Goal: Information Seeking & Learning: Check status

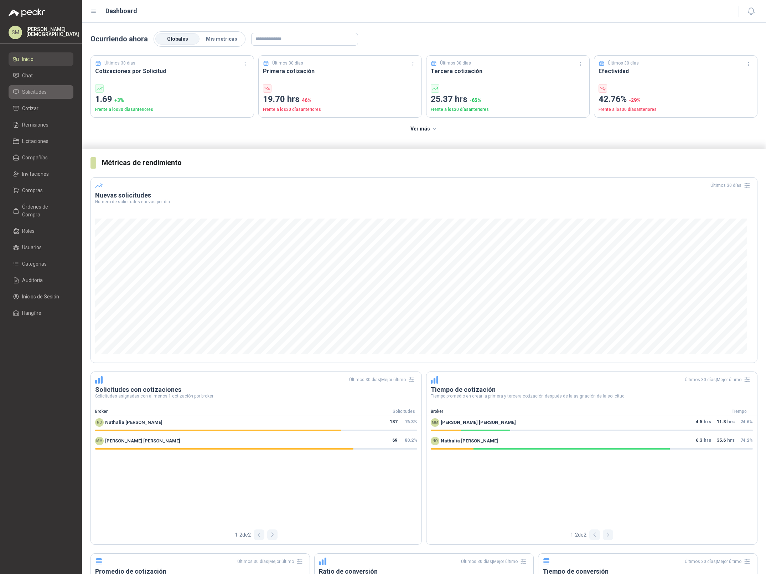
click at [36, 89] on span "Solicitudes" at bounding box center [34, 92] width 25 height 8
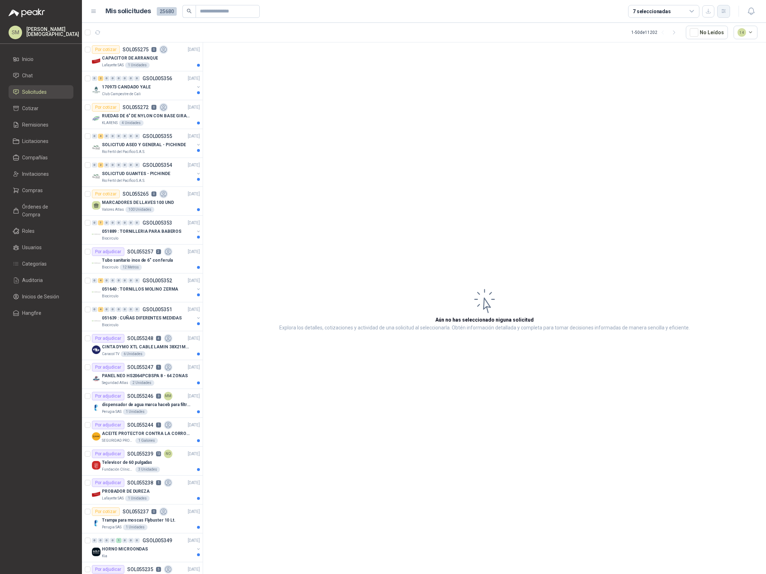
click at [726, 7] on button "button" at bounding box center [723, 11] width 13 height 13
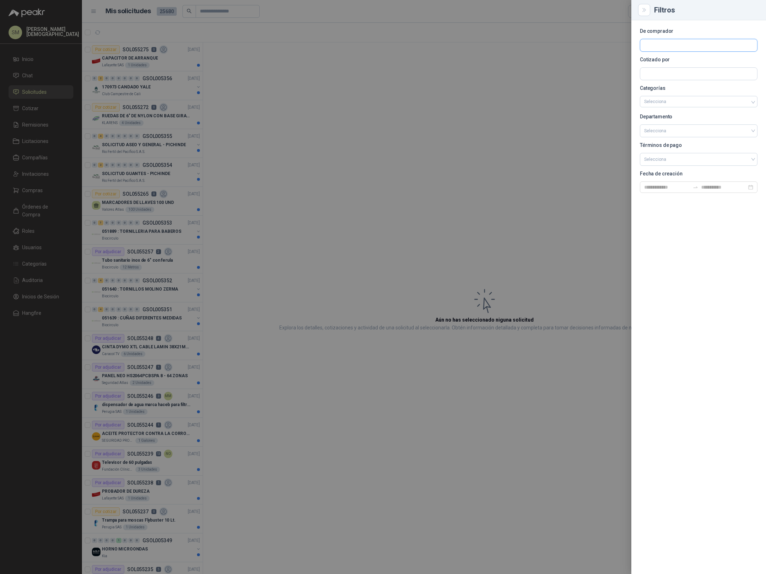
click at [659, 47] on input "text" at bounding box center [698, 45] width 117 height 12
type input "****"
click at [657, 65] on span "Fundación Bennett -" at bounding box center [680, 65] width 47 height 4
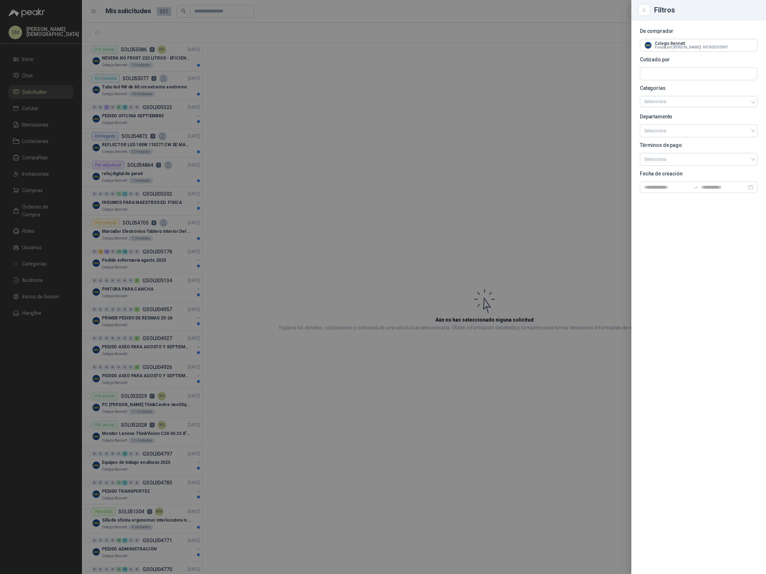
click at [322, 78] on div at bounding box center [383, 287] width 766 height 574
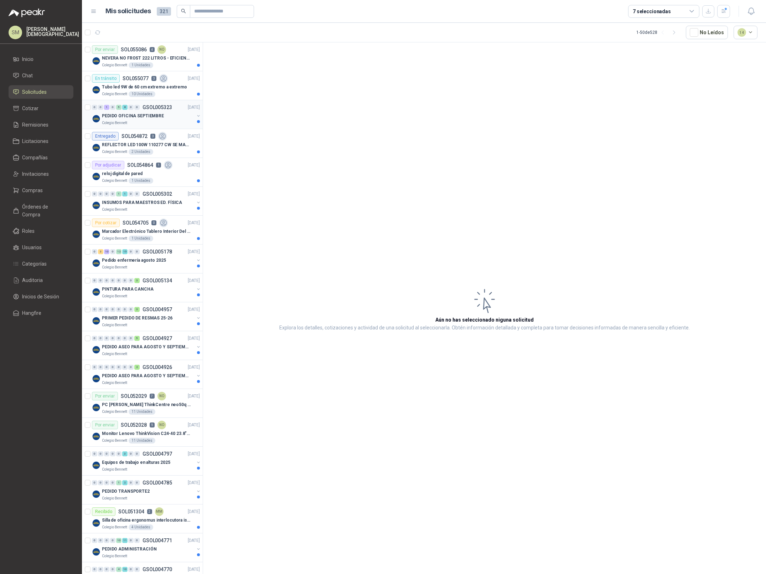
click at [135, 116] on p "PEDIDO OFICINA SEPTIEMBRE" at bounding box center [133, 116] width 62 height 7
click at [171, 112] on div "PEDIDO OFICINA SEPTIEMBRE" at bounding box center [148, 116] width 92 height 9
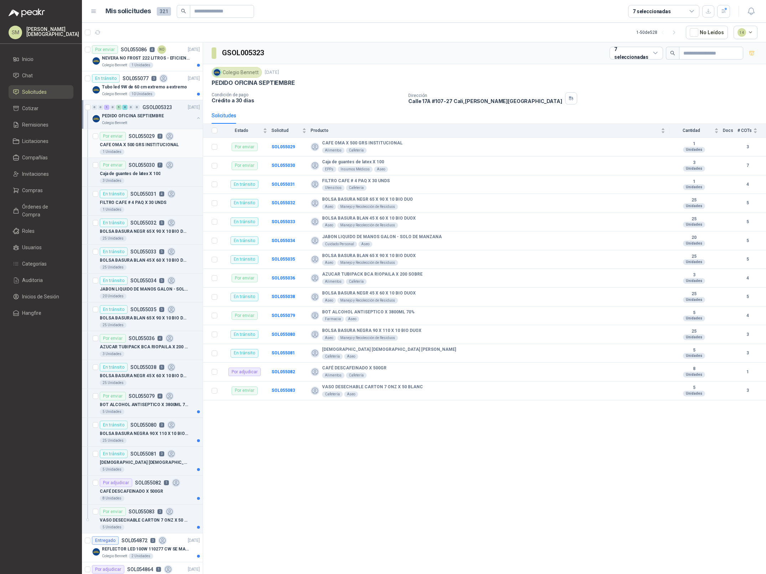
click at [154, 140] on div "Por enviar SOL055029 3" at bounding box center [137, 136] width 74 height 9
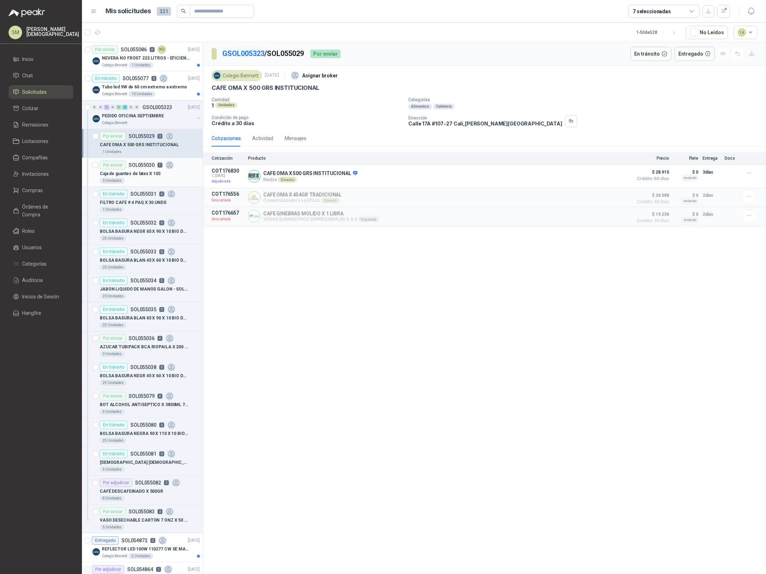
click at [145, 168] on p "SOL055030" at bounding box center [142, 165] width 26 height 5
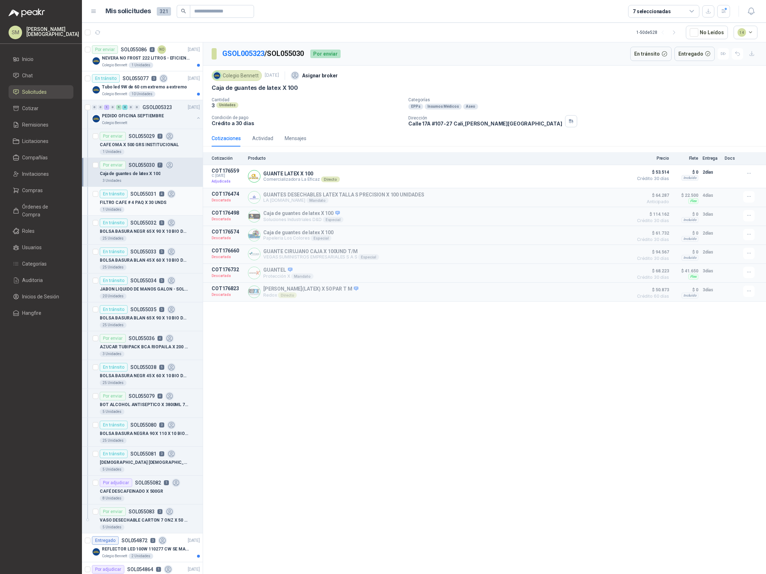
click at [140, 202] on p "FILTRO CAFE # 4 PAQ X 30 UNDS" at bounding box center [133, 202] width 67 height 7
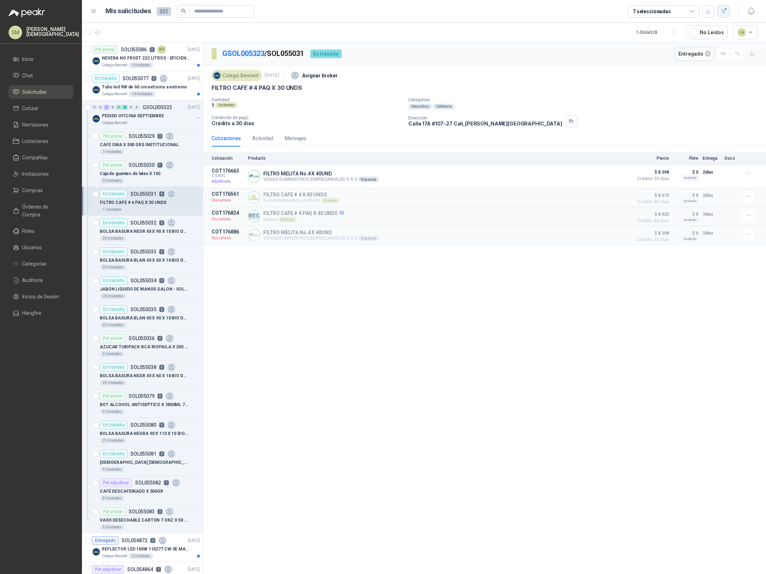
click at [725, 11] on icon "button" at bounding box center [724, 11] width 4 height 4
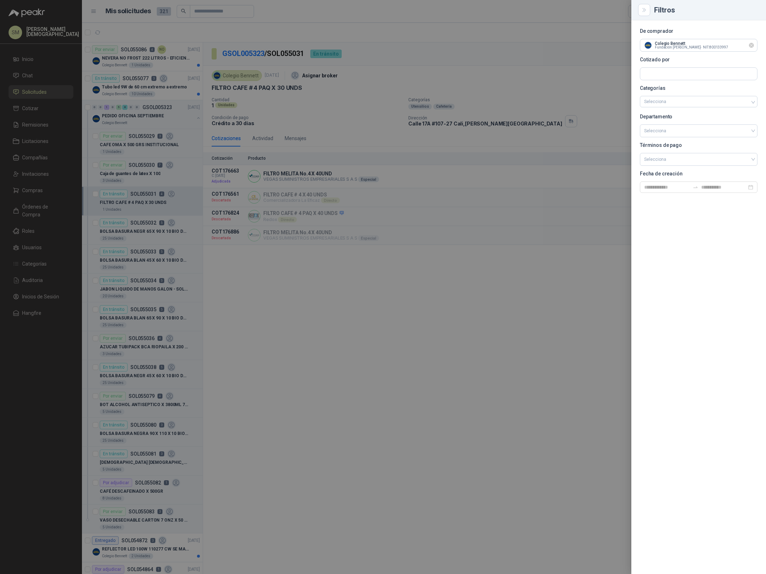
click at [751, 46] on icon "Limpiar" at bounding box center [752, 45] width 6 height 6
click at [731, 45] on input "text" at bounding box center [698, 45] width 117 height 12
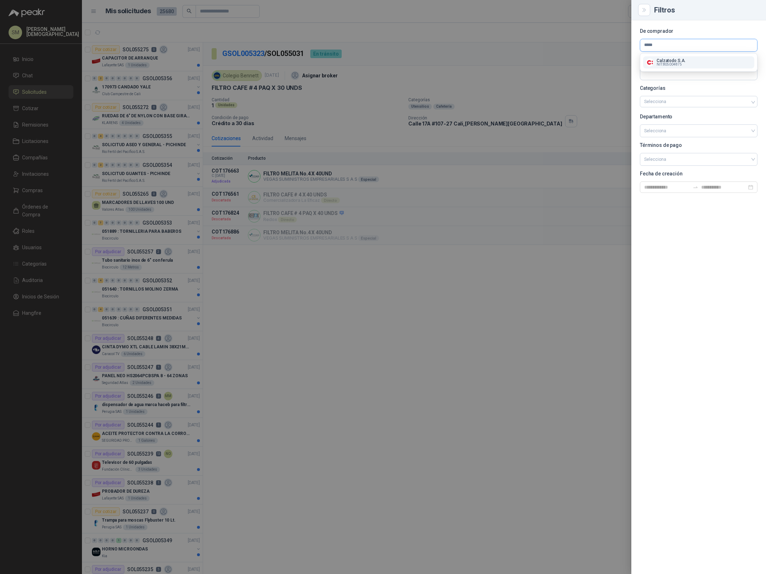
type input "*****"
click at [691, 63] on div "Calzatodo S.A. NIT : 805004875" at bounding box center [698, 62] width 105 height 8
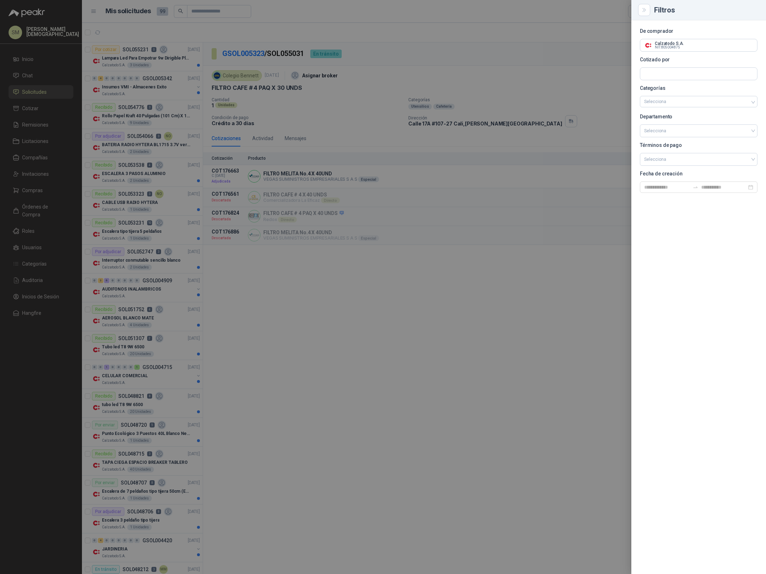
click at [424, 44] on div at bounding box center [383, 287] width 766 height 574
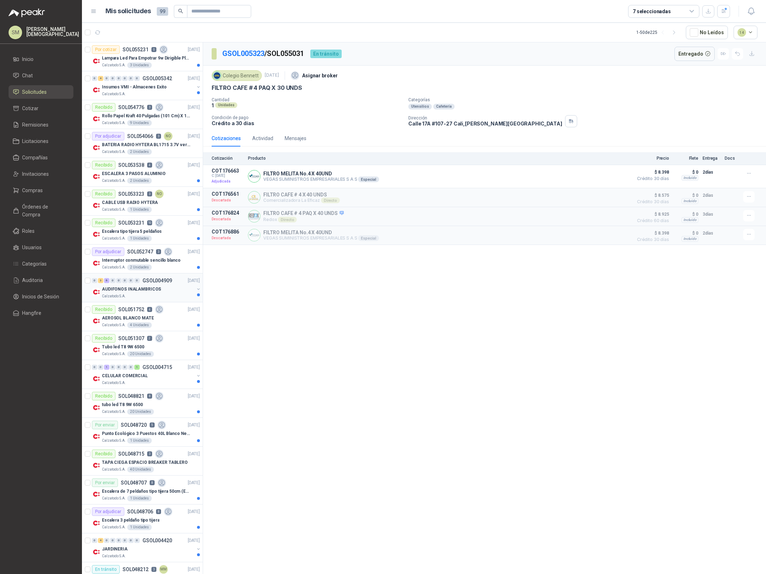
click at [164, 298] on div "Calzatodo S.A." at bounding box center [148, 296] width 92 height 6
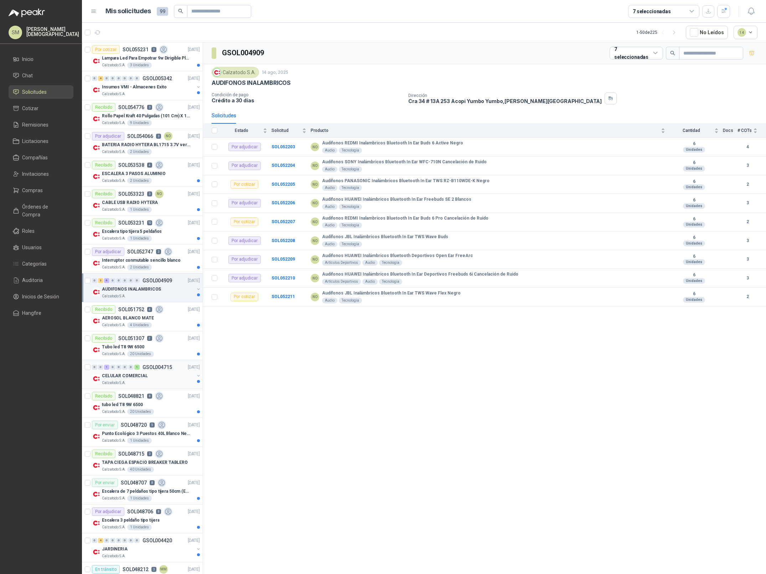
click at [154, 374] on div "CELULAR COMERCIAL" at bounding box center [148, 375] width 92 height 9
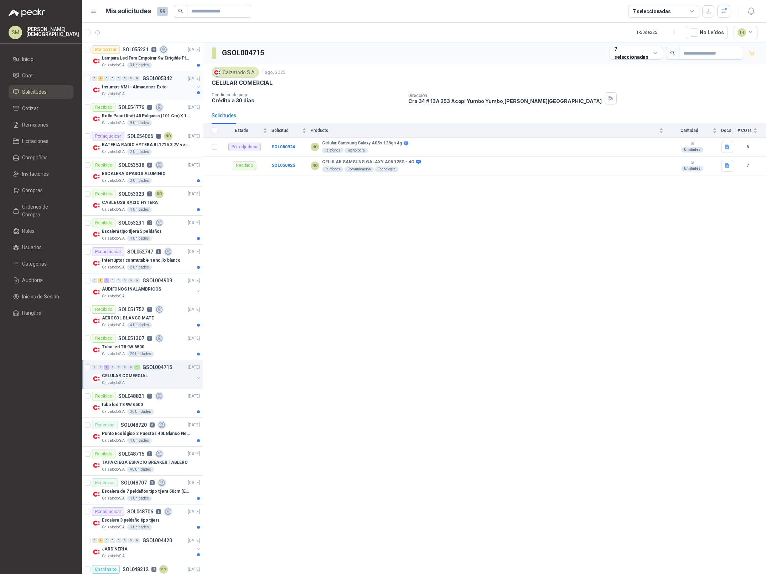
click at [149, 76] on p "GSOL005342" at bounding box center [158, 78] width 30 height 5
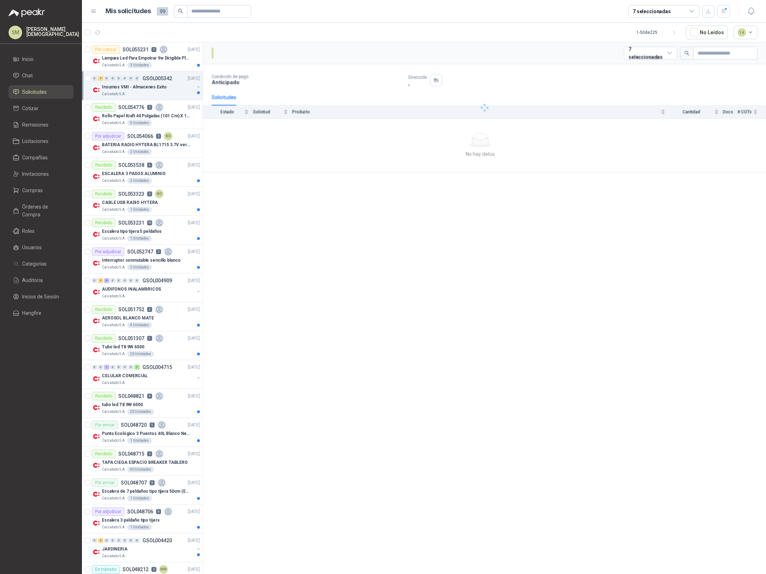
click at [166, 82] on div "0 4 0 0 0 0 0 0 GSOL005342 08/09/25" at bounding box center [146, 78] width 109 height 9
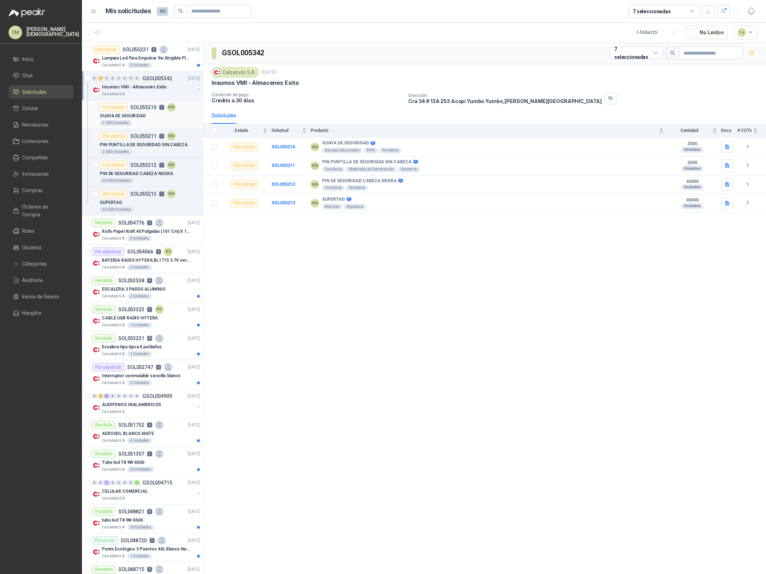
click at [141, 115] on p "GUAYA DE SEGURIDAD" at bounding box center [123, 116] width 46 height 7
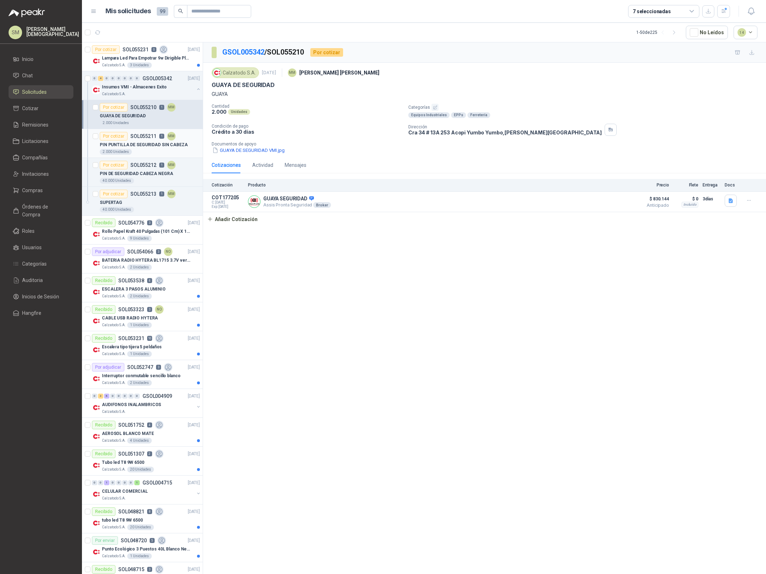
click at [135, 142] on p "PIN PUNTILLA DE SEGURIDAD SIN CABEZA" at bounding box center [144, 144] width 88 height 7
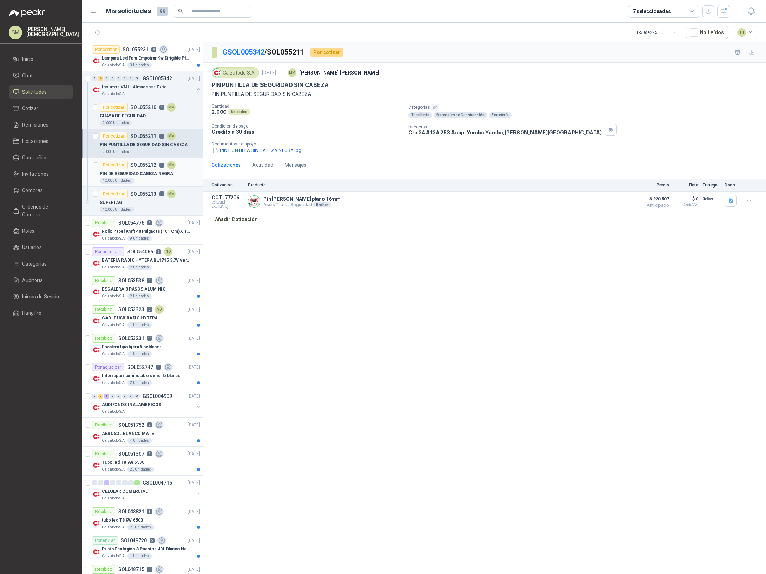
click at [140, 176] on p "PIN DE SEGURIDAD CABEZA NEGRA" at bounding box center [136, 173] width 73 height 7
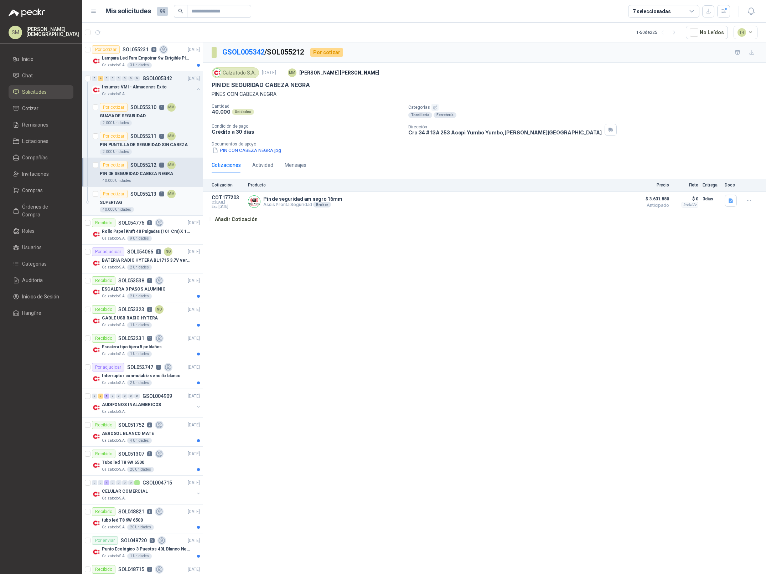
click at [137, 195] on p "SOL055213" at bounding box center [143, 193] width 26 height 5
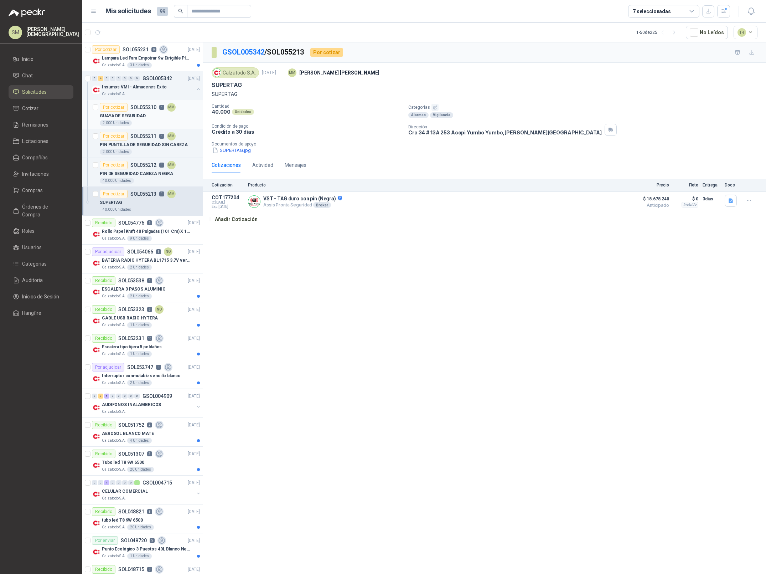
click at [155, 117] on div "GUAYA DE SEGURIDAD" at bounding box center [150, 116] width 100 height 9
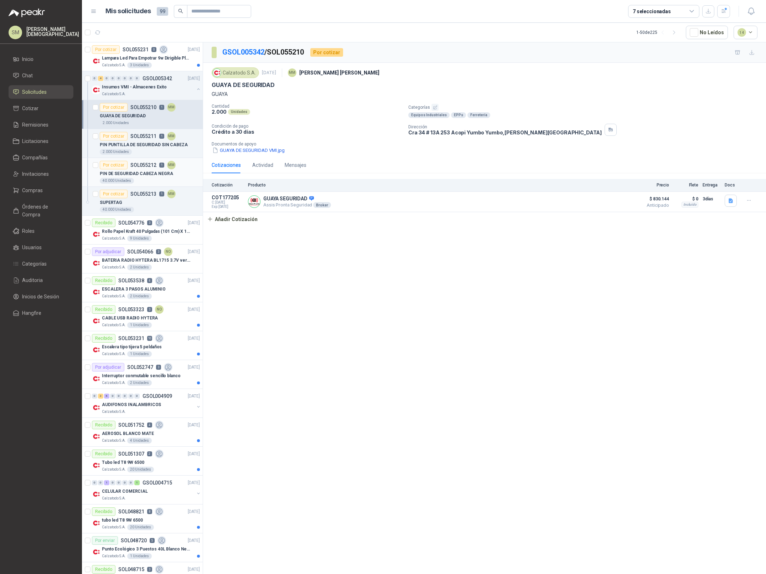
click at [143, 166] on p "SOL055212" at bounding box center [143, 165] width 26 height 5
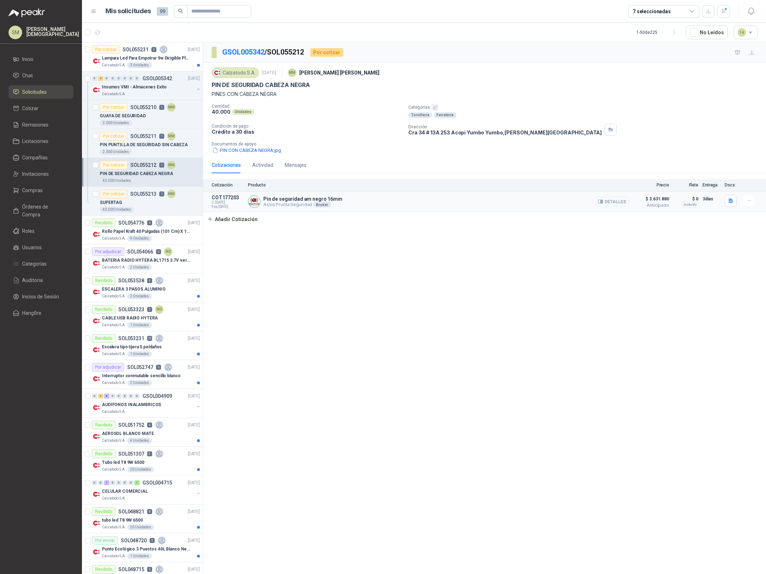
click at [617, 204] on button "Detalles" at bounding box center [613, 202] width 34 height 10
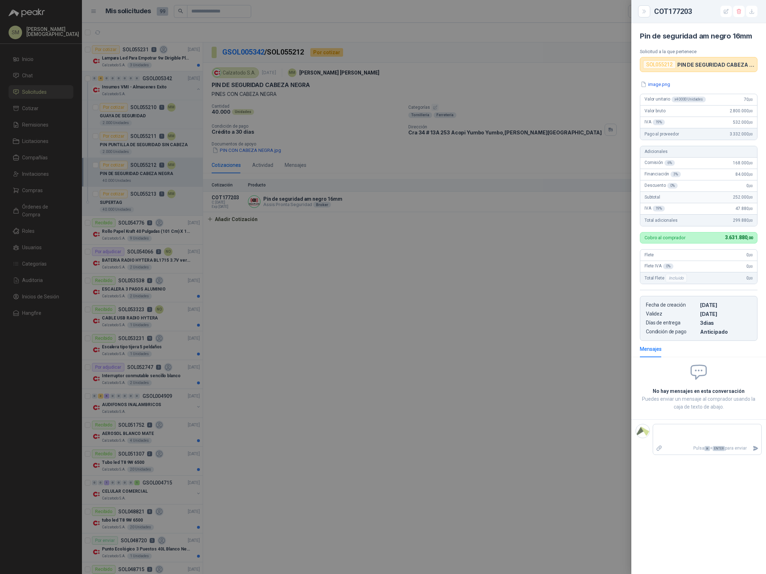
click at [510, 220] on div at bounding box center [383, 287] width 766 height 574
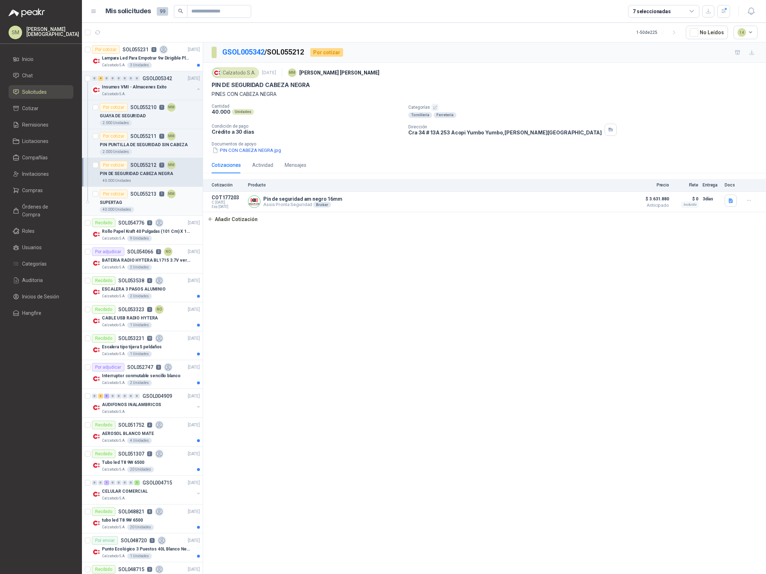
click at [137, 200] on div "SUPERTAG" at bounding box center [150, 202] width 100 height 9
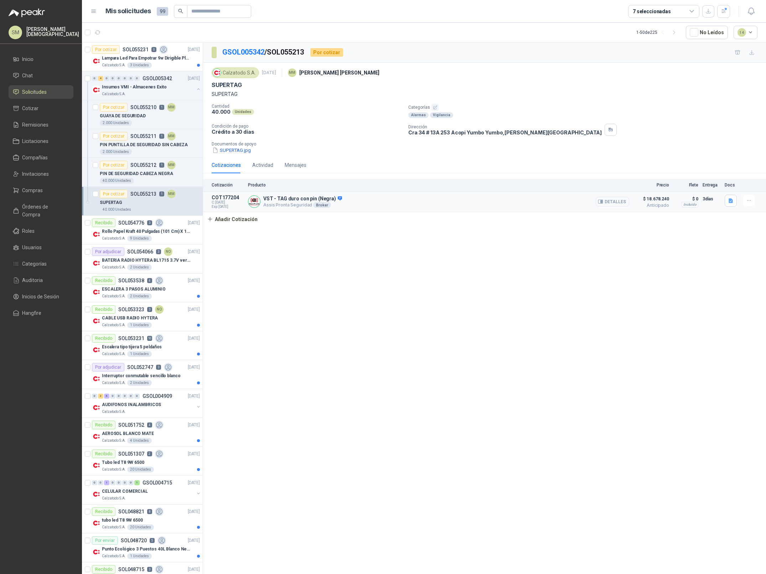
click at [606, 201] on button "Detalles" at bounding box center [613, 202] width 34 height 10
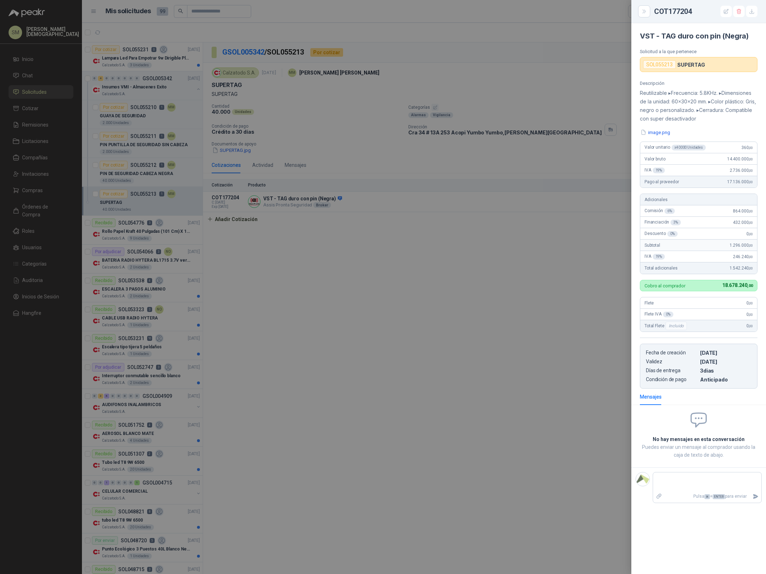
click at [397, 218] on div at bounding box center [383, 287] width 766 height 574
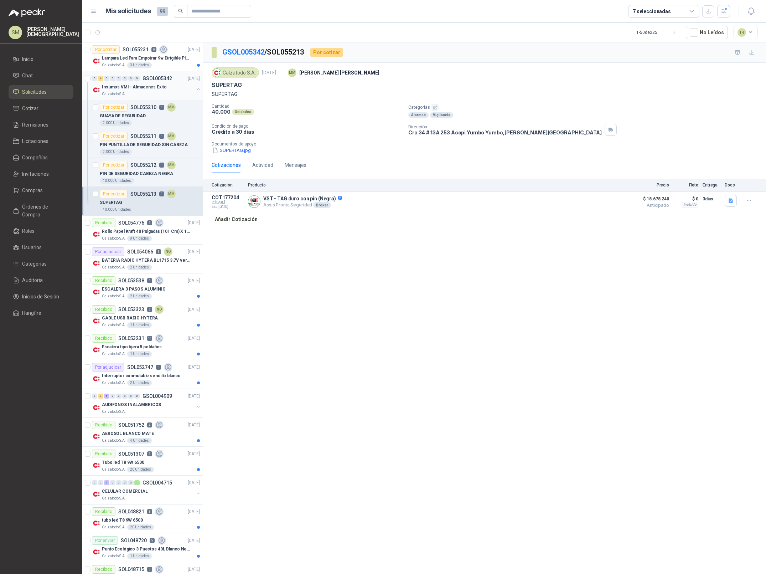
click at [146, 86] on p "Insumos VMI - Almacenes Exito" at bounding box center [134, 87] width 65 height 7
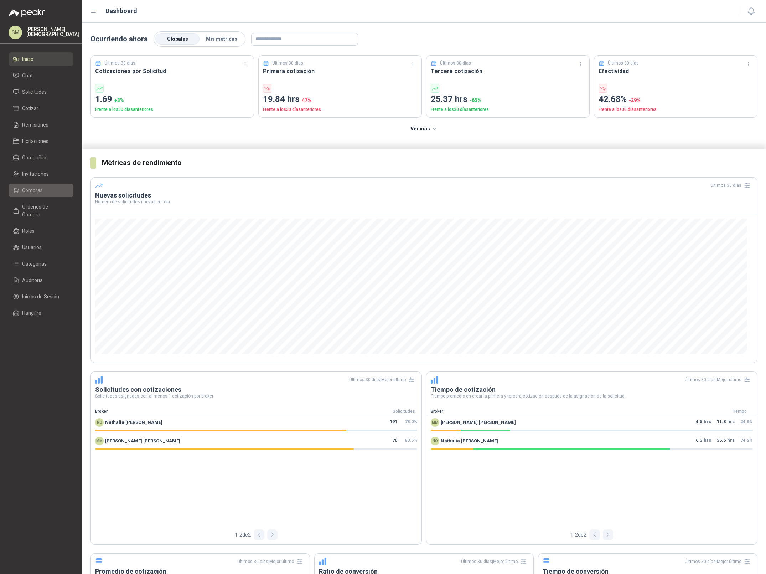
click at [41, 189] on span "Compras" at bounding box center [32, 190] width 21 height 8
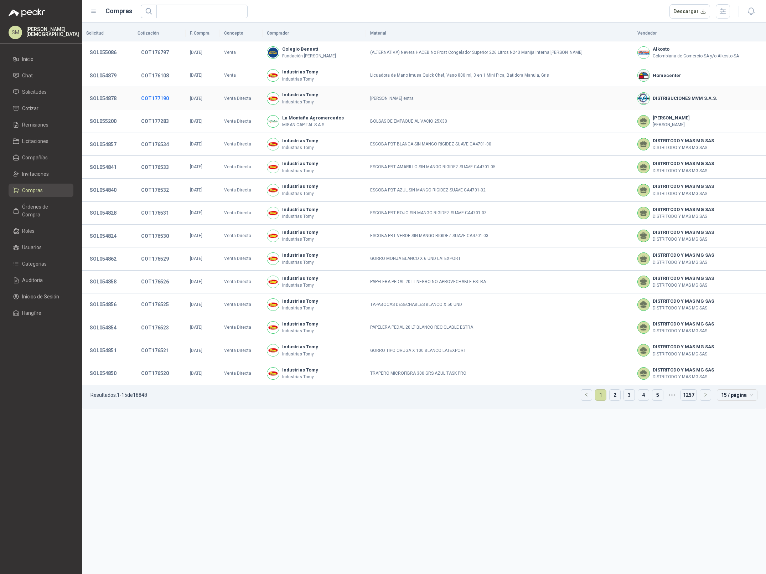
click at [146, 97] on button "COT177190" at bounding box center [155, 98] width 35 height 13
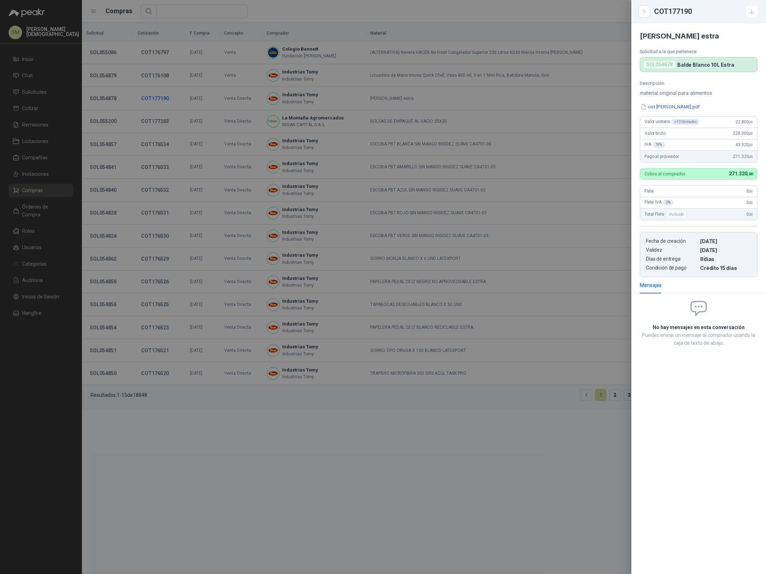
click at [146, 97] on div at bounding box center [383, 287] width 766 height 574
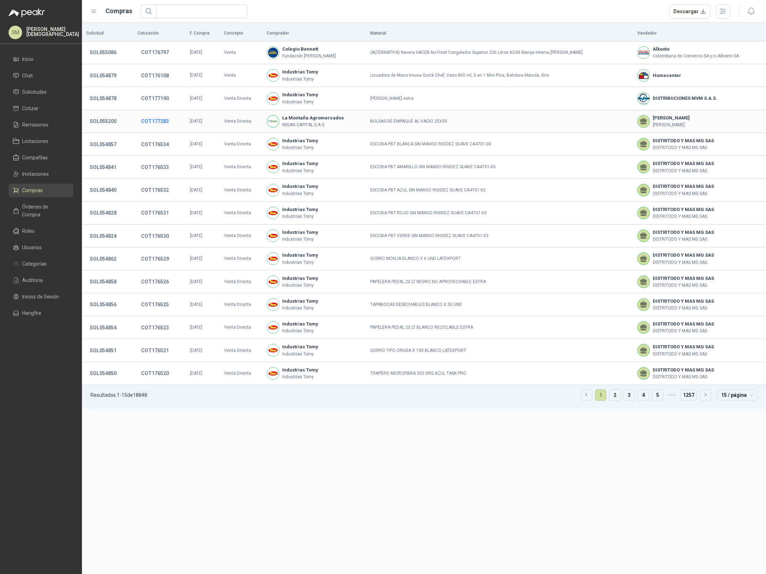
click at [150, 123] on button "COT177283" at bounding box center [155, 121] width 35 height 13
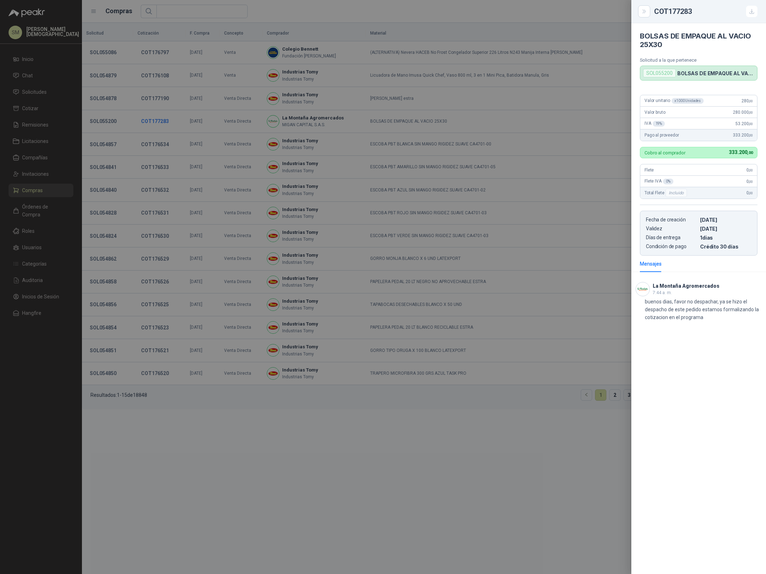
click at [150, 123] on div at bounding box center [383, 287] width 766 height 574
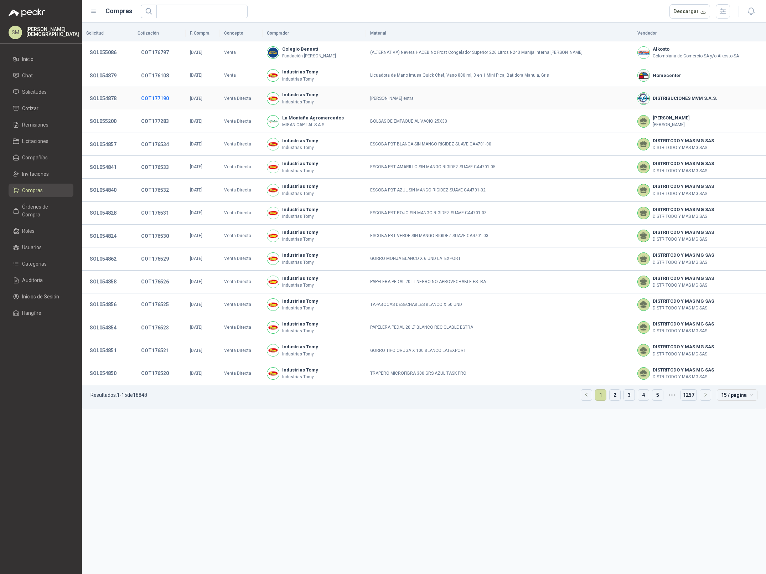
click at [156, 102] on button "COT177190" at bounding box center [155, 98] width 35 height 13
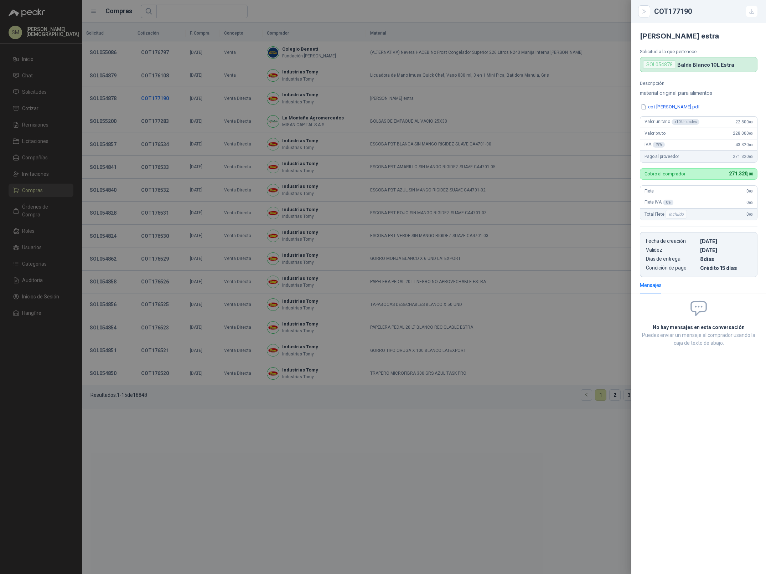
click at [156, 102] on div at bounding box center [383, 287] width 766 height 574
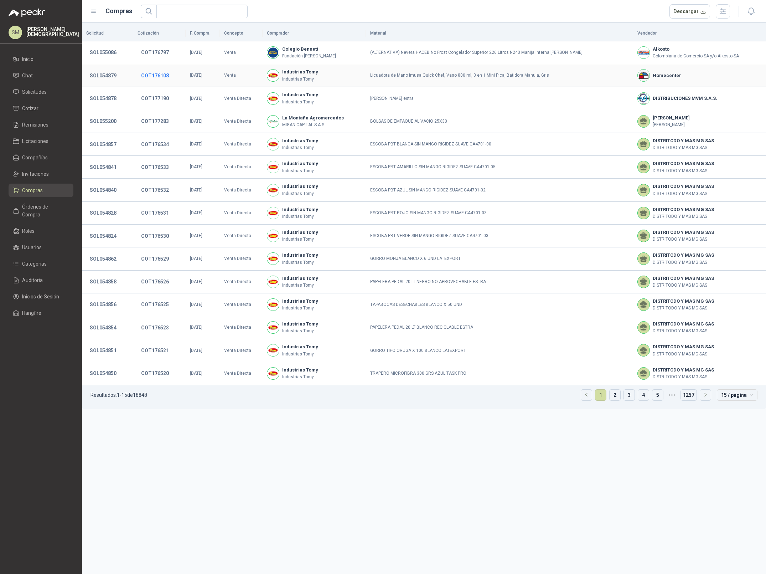
click at [156, 81] on button "COT176108" at bounding box center [155, 75] width 35 height 13
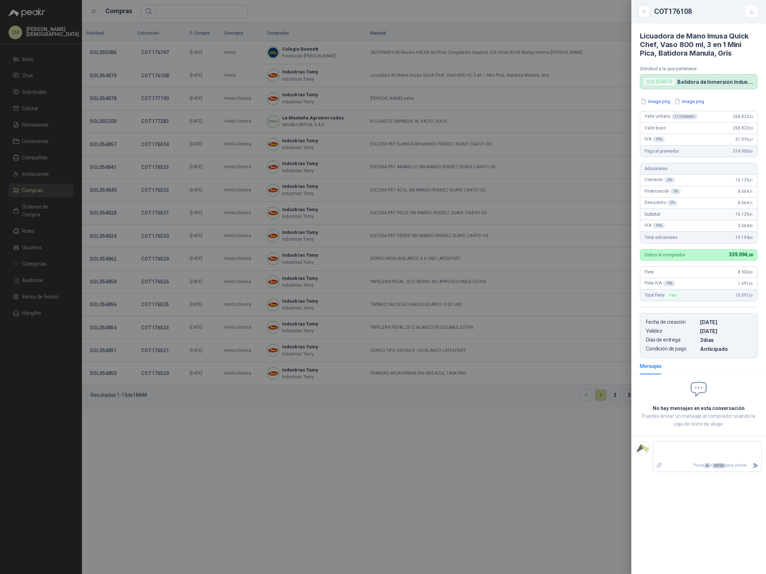
click at [156, 80] on div at bounding box center [383, 287] width 766 height 574
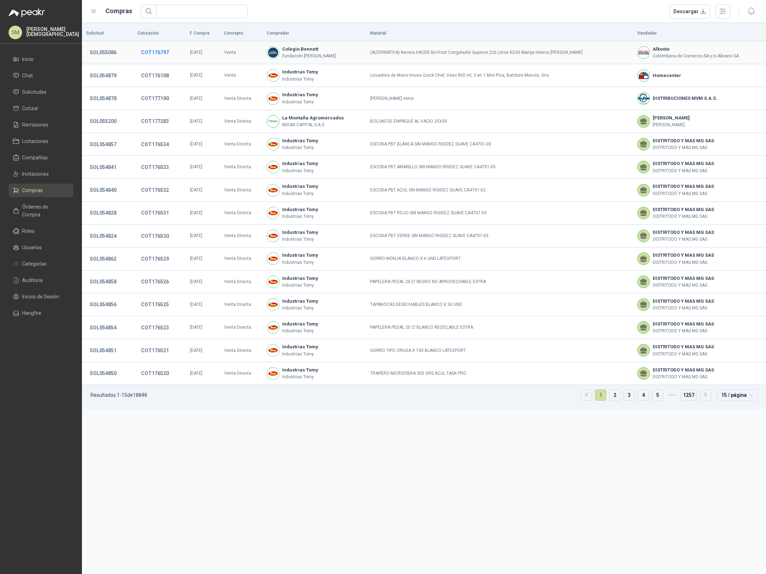
click at [153, 54] on button "COT176797" at bounding box center [155, 52] width 35 height 13
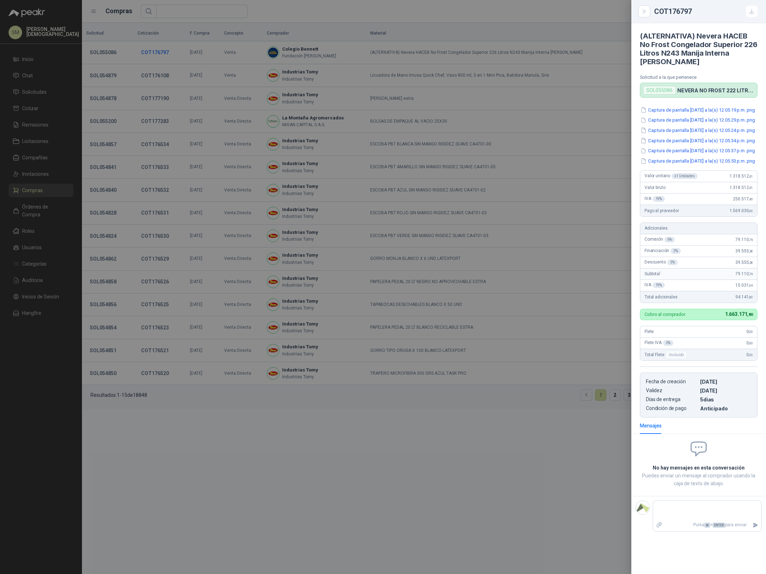
click at [153, 54] on div at bounding box center [383, 287] width 766 height 574
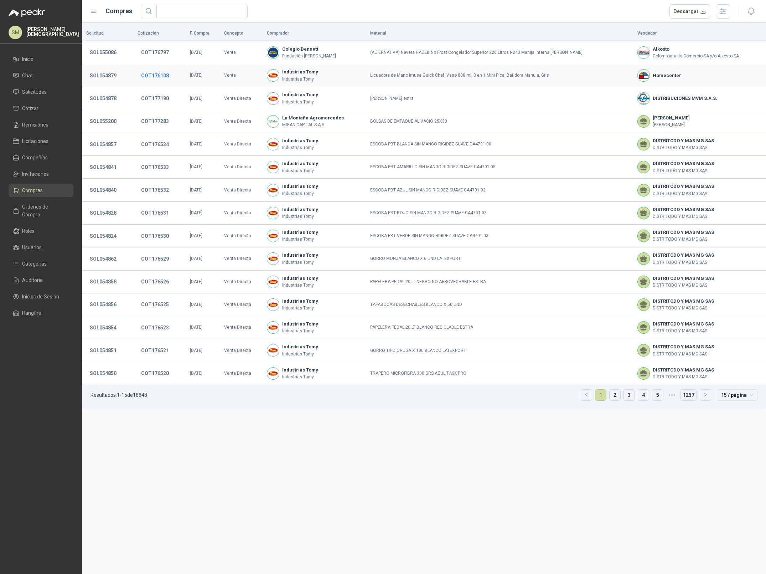
click at [156, 72] on button "COT176108" at bounding box center [155, 75] width 35 height 13
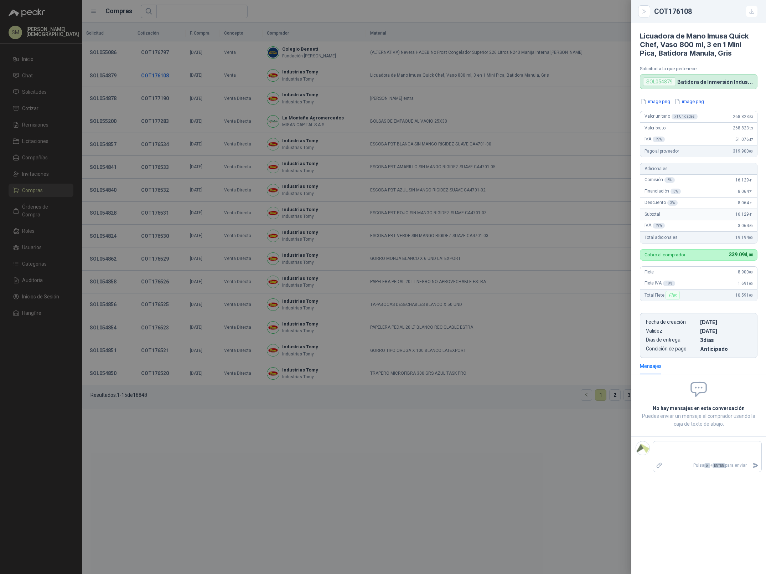
click at [156, 72] on div at bounding box center [383, 287] width 766 height 574
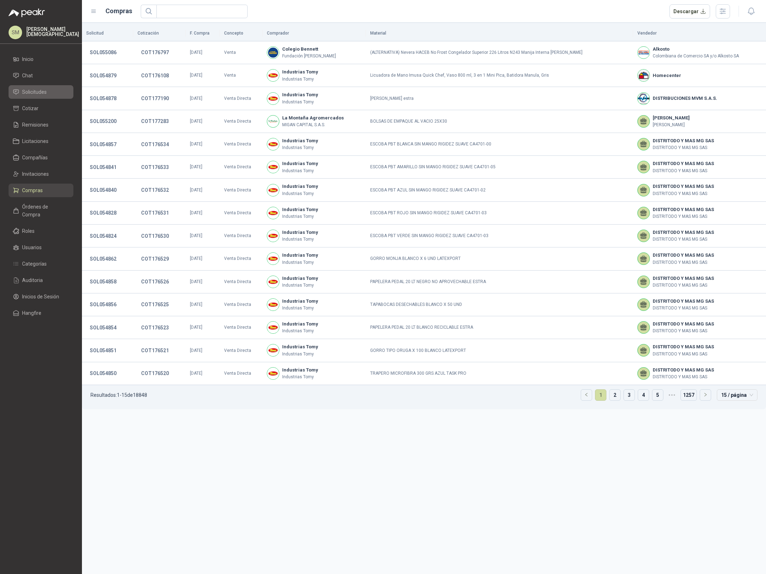
click at [39, 97] on link "Solicitudes" at bounding box center [41, 92] width 65 height 14
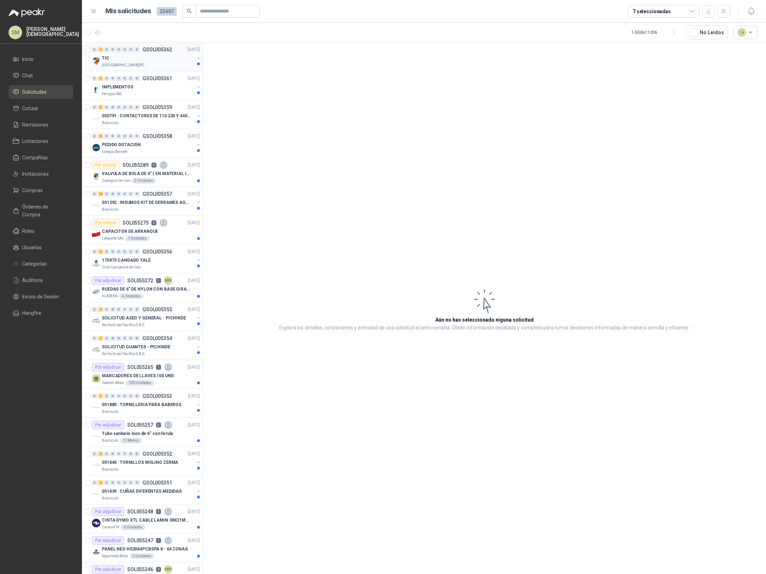
click at [140, 56] on div "TIC" at bounding box center [148, 58] width 92 height 9
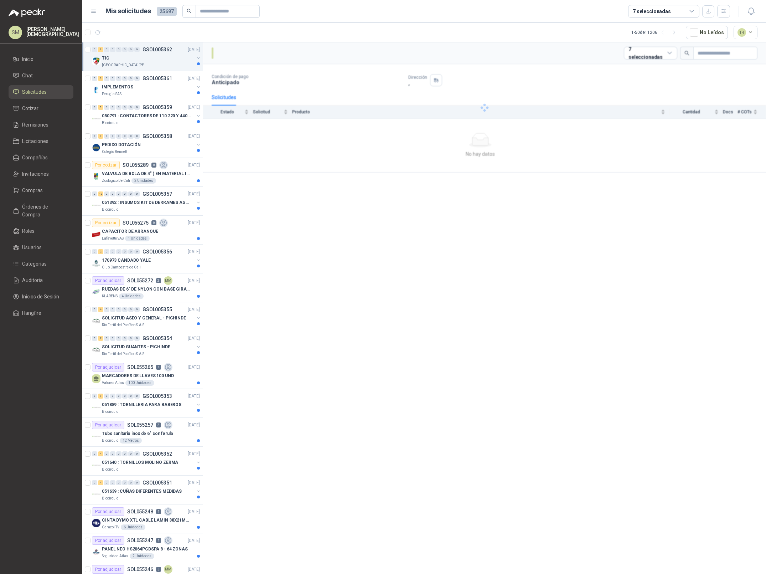
click at [139, 58] on div "TIC" at bounding box center [148, 58] width 92 height 9
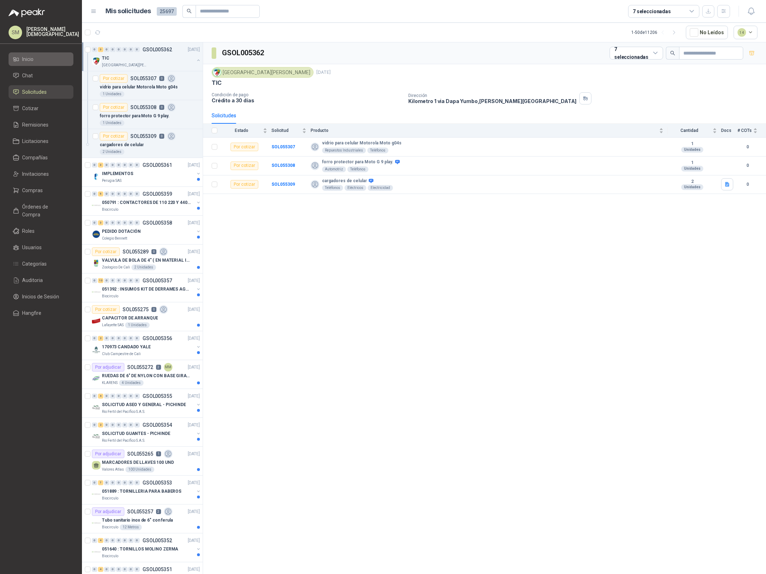
click at [37, 60] on li "Inicio" at bounding box center [41, 59] width 56 height 8
